Goal: Transaction & Acquisition: Purchase product/service

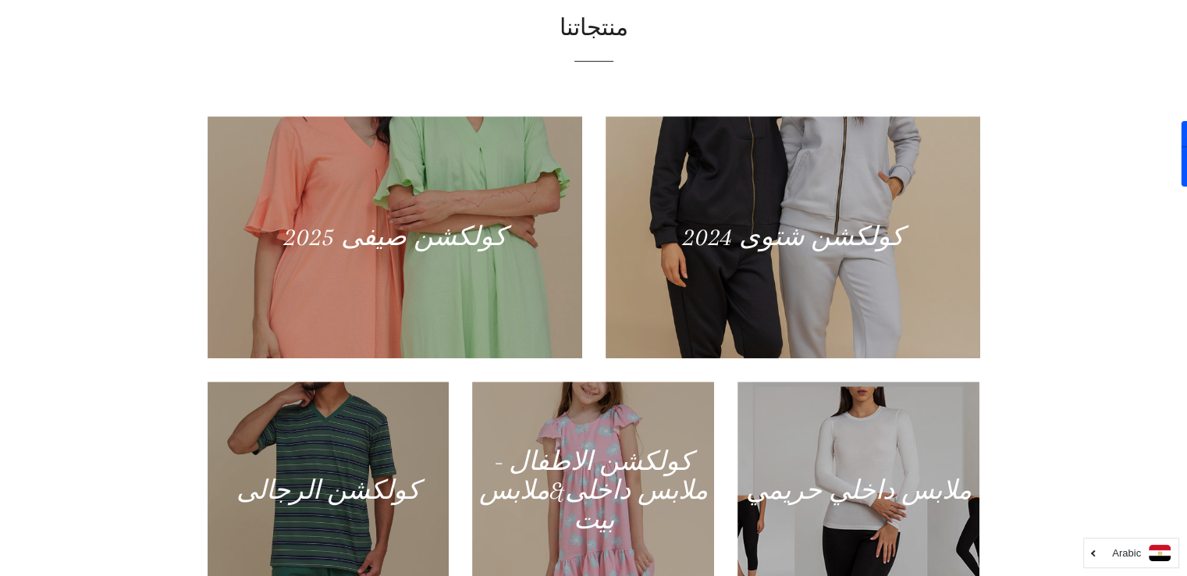
scroll to position [781, 0]
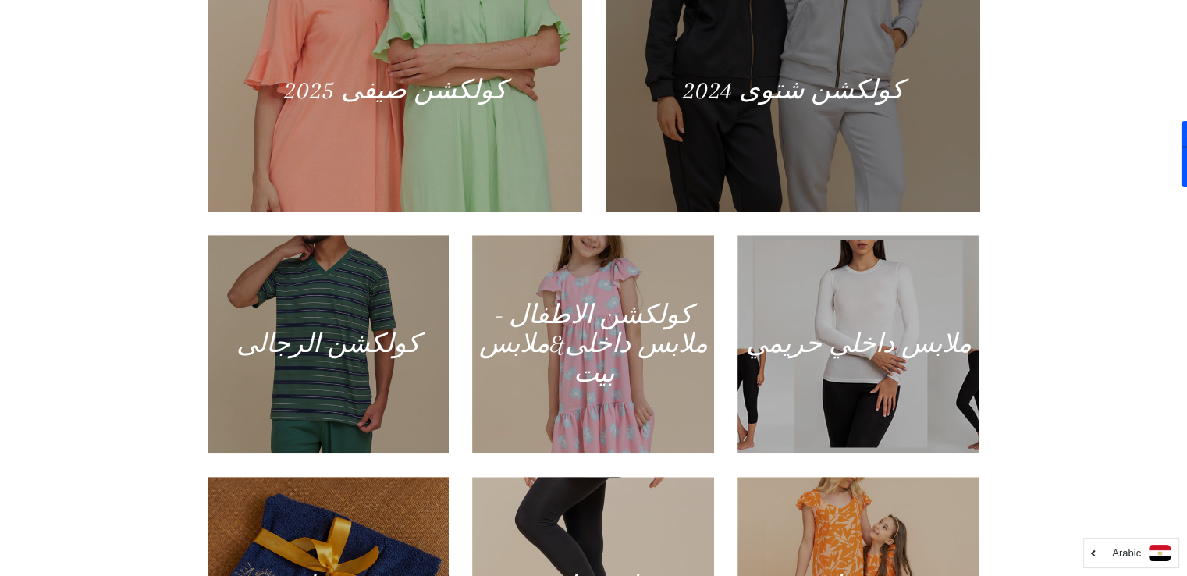
click at [686, 147] on div at bounding box center [792, 90] width 386 height 249
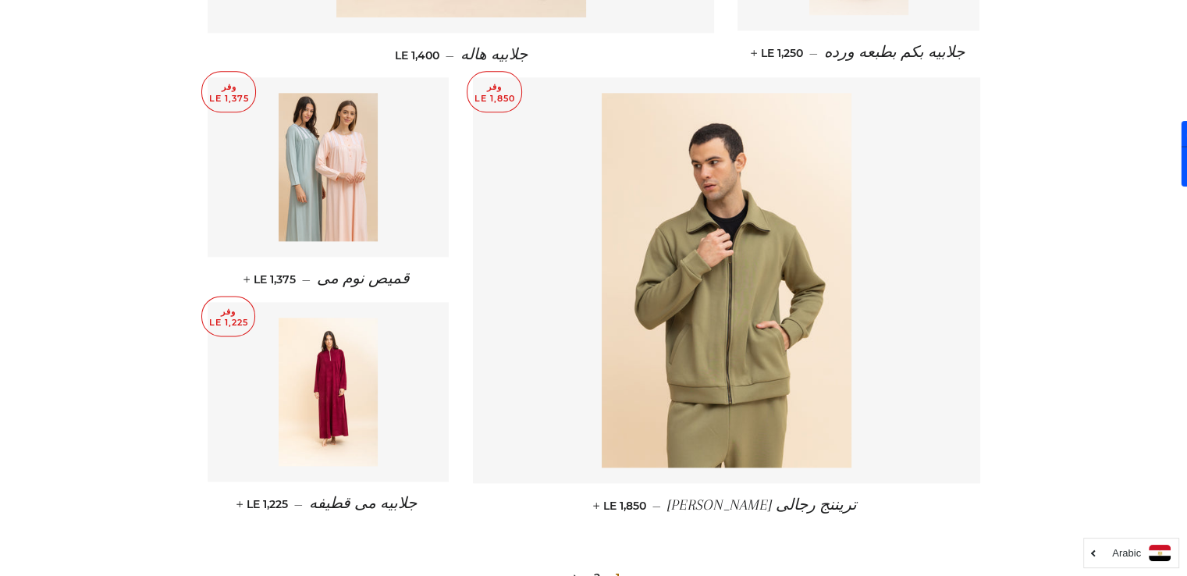
scroll to position [1951, 0]
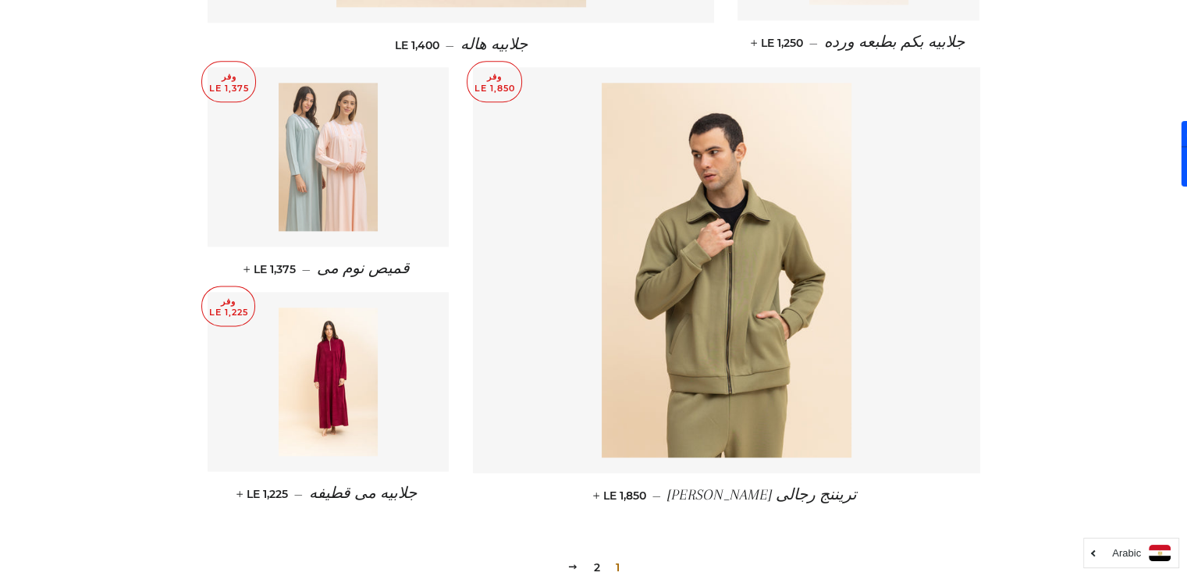
click at [300, 176] on img at bounding box center [328, 157] width 99 height 148
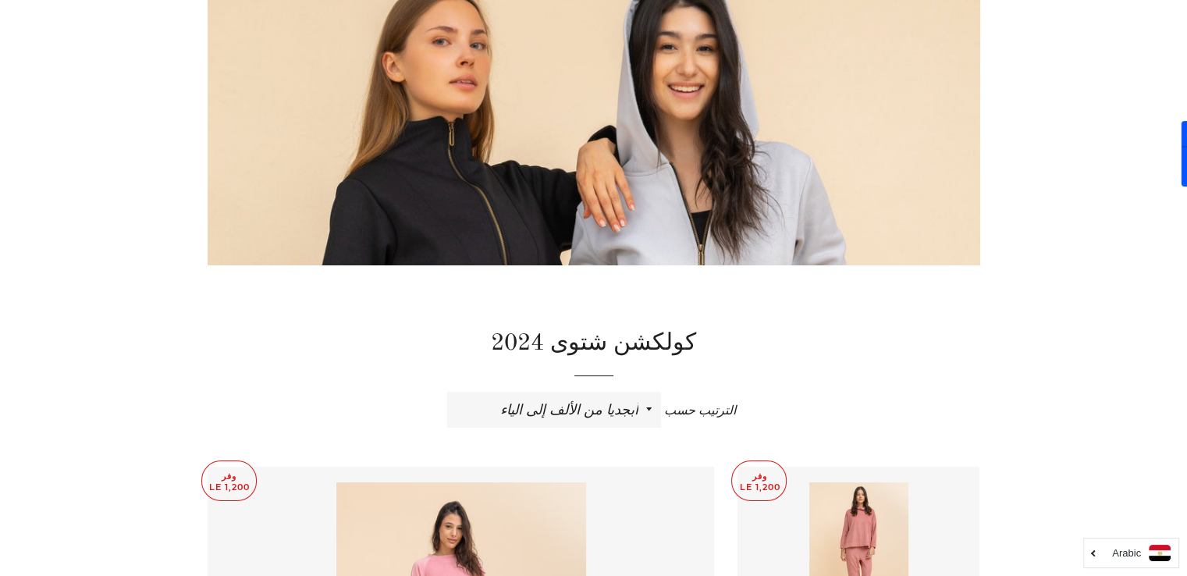
scroll to position [0, 0]
